Goal: Check status: Check status

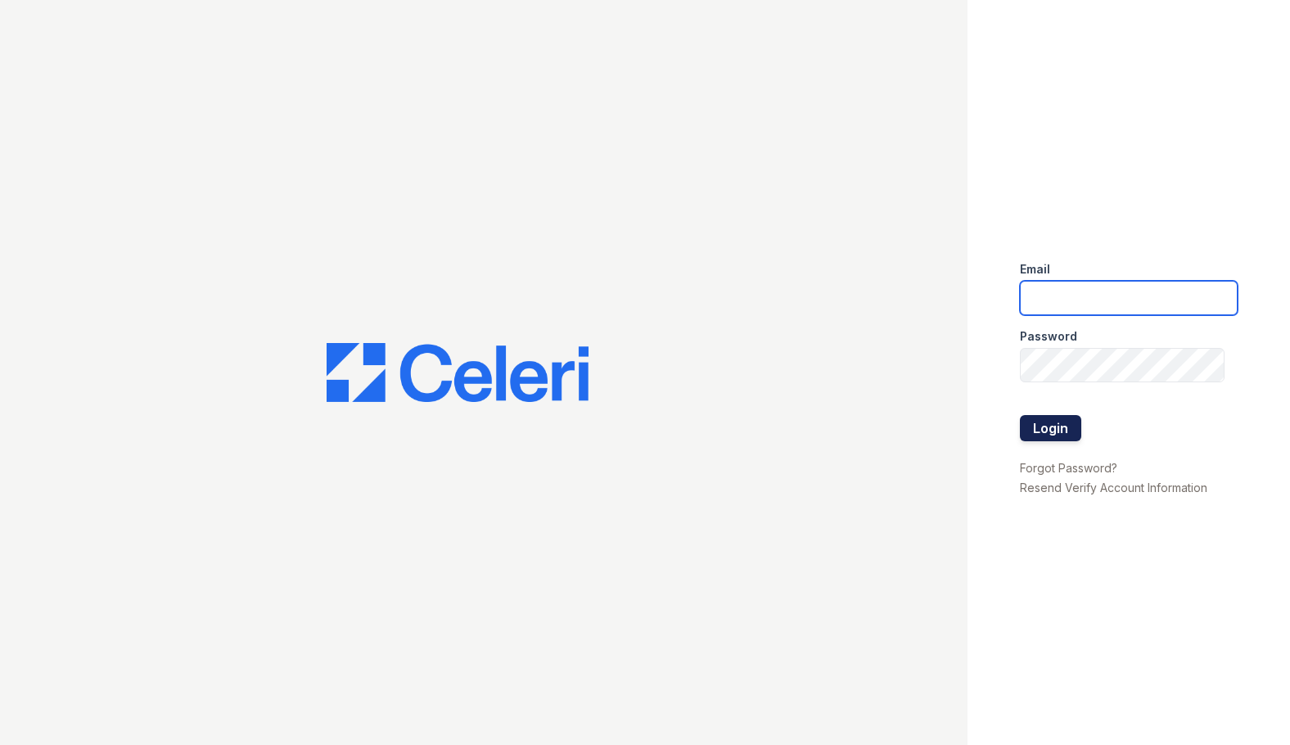
type input "ebetriolo@trinity-pm.com"
click at [1072, 426] on button "Login" at bounding box center [1050, 428] width 61 height 26
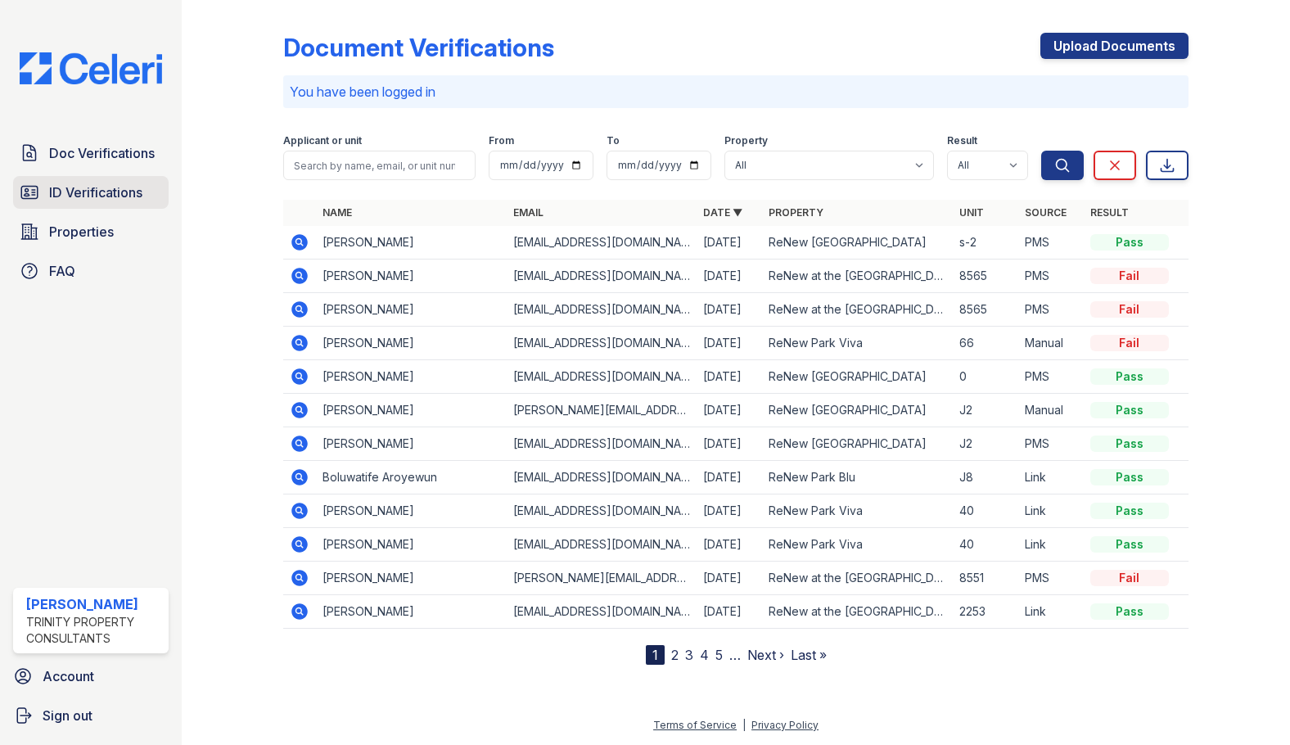
click at [129, 177] on link "ID Verifications" at bounding box center [91, 192] width 156 height 33
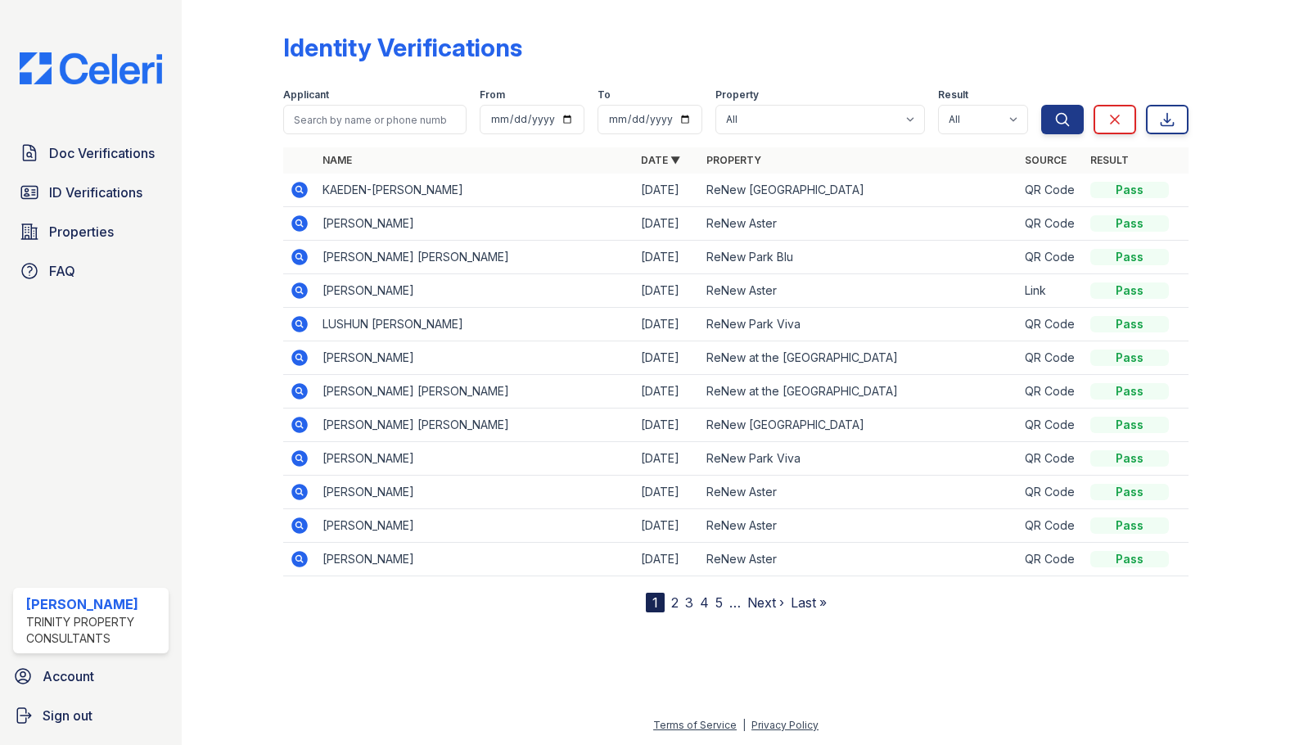
click at [192, 207] on div "Identity Verifications Filter Applicant From To Property All ReNew Aster ReNew …" at bounding box center [736, 372] width 1108 height 745
drag, startPoint x: 192, startPoint y: 207, endPoint x: 198, endPoint y: 199, distance: 10.0
click at [192, 207] on div "Identity Verifications Filter Applicant From To Property All ReNew Aster ReNew …" at bounding box center [736, 372] width 1108 height 745
click at [118, 197] on span "ID Verifications" at bounding box center [95, 193] width 93 height 20
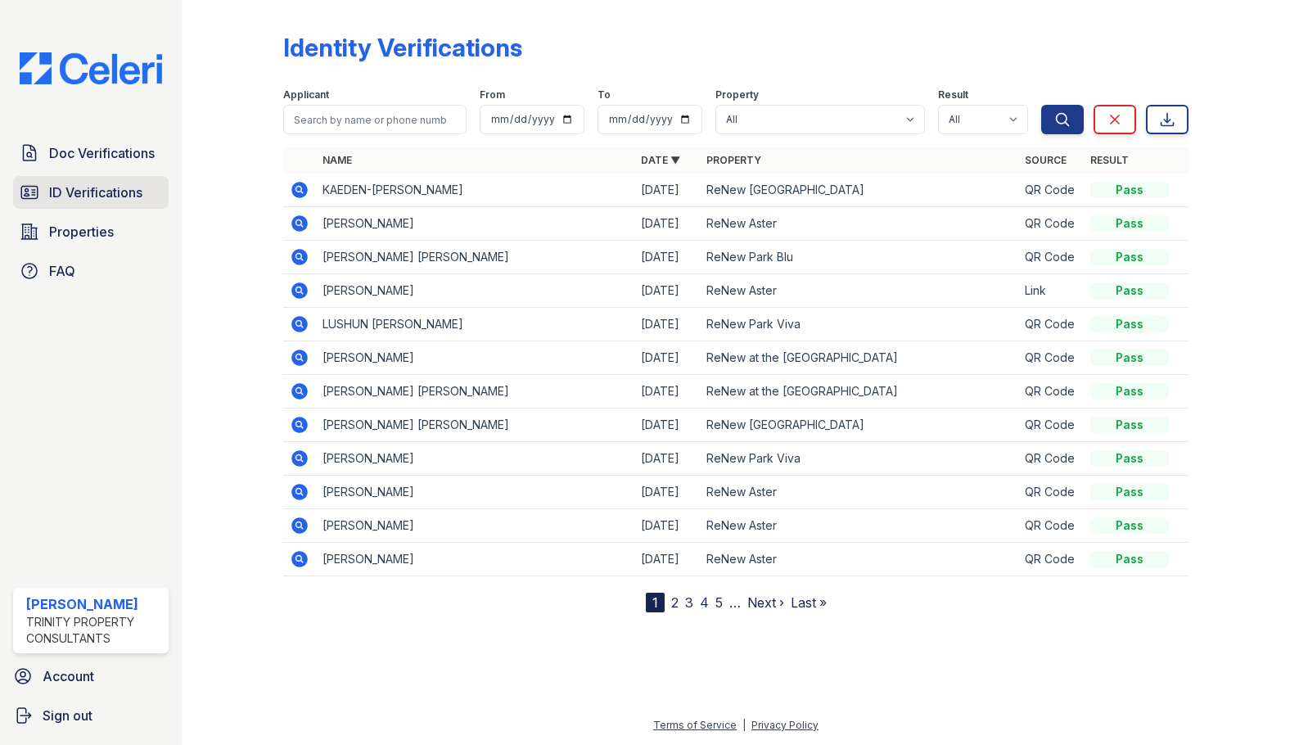
click at [118, 197] on span "ID Verifications" at bounding box center [95, 193] width 93 height 20
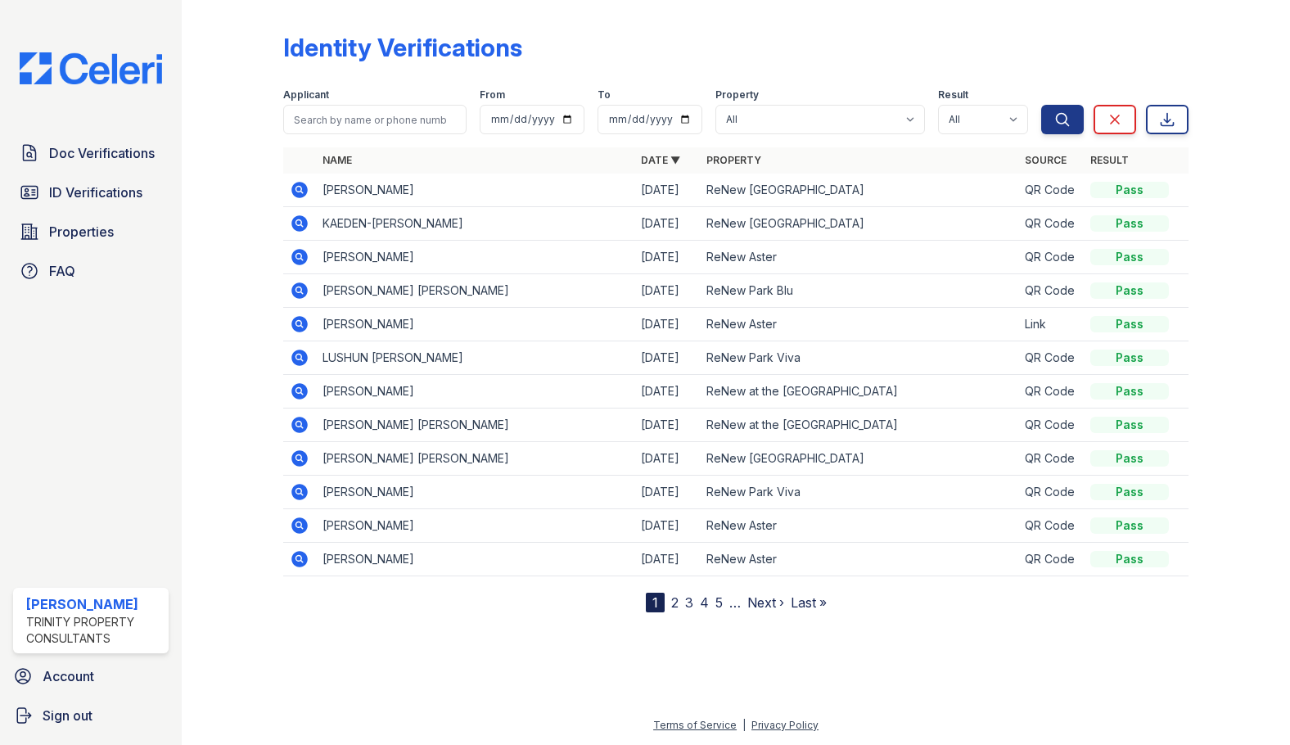
click at [237, 224] on div at bounding box center [245, 310] width 75 height 606
click at [298, 221] on icon at bounding box center [299, 222] width 4 height 4
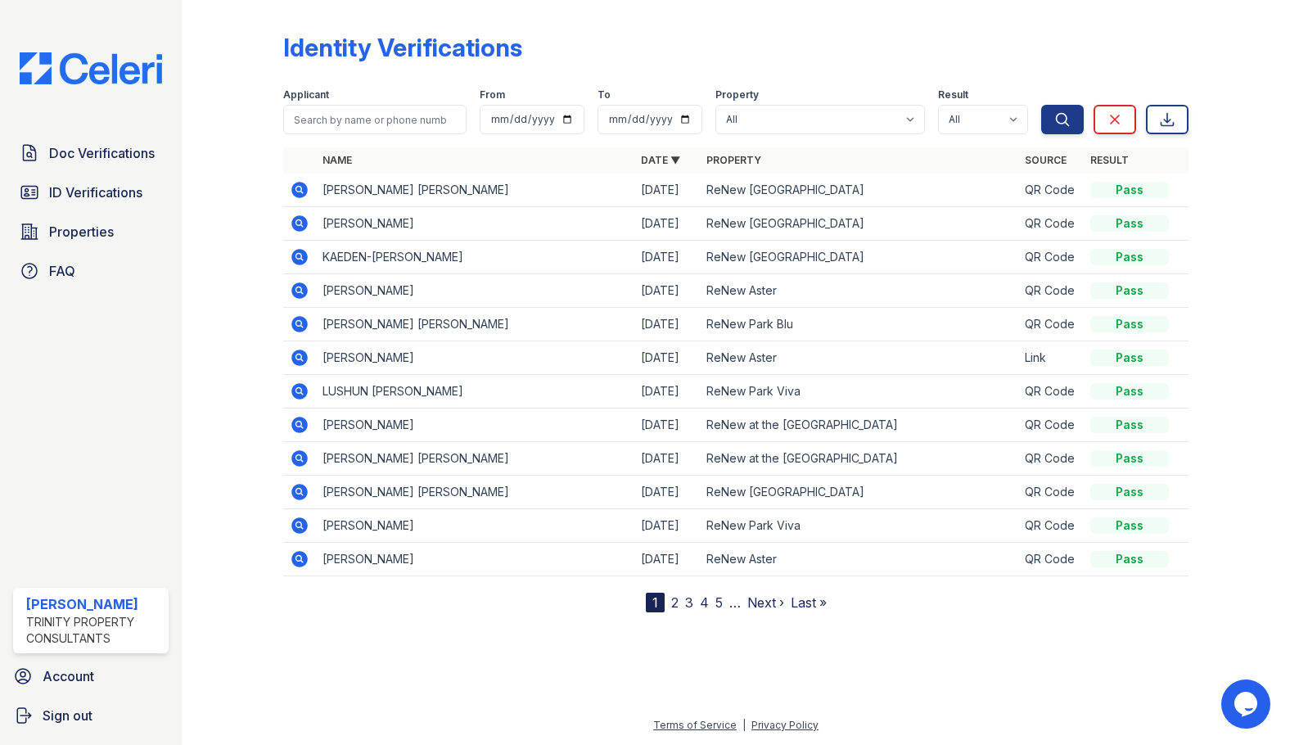
click at [451, 652] on div at bounding box center [736, 677] width 1056 height 77
